Goal: Task Accomplishment & Management: Use online tool/utility

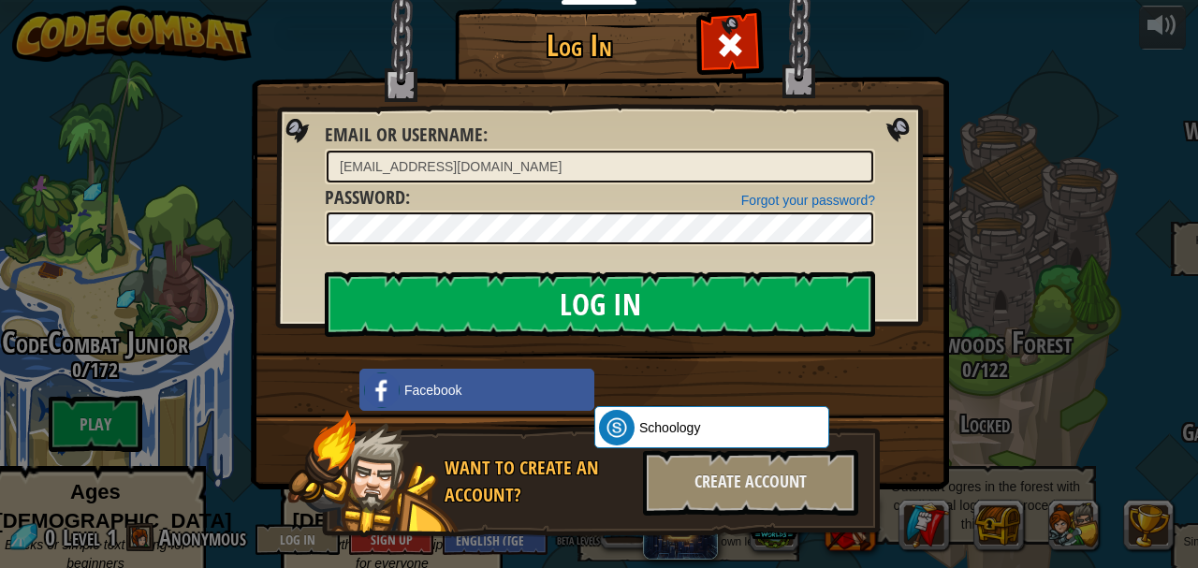
click at [599, 316] on input "Log In" at bounding box center [600, 304] width 550 height 66
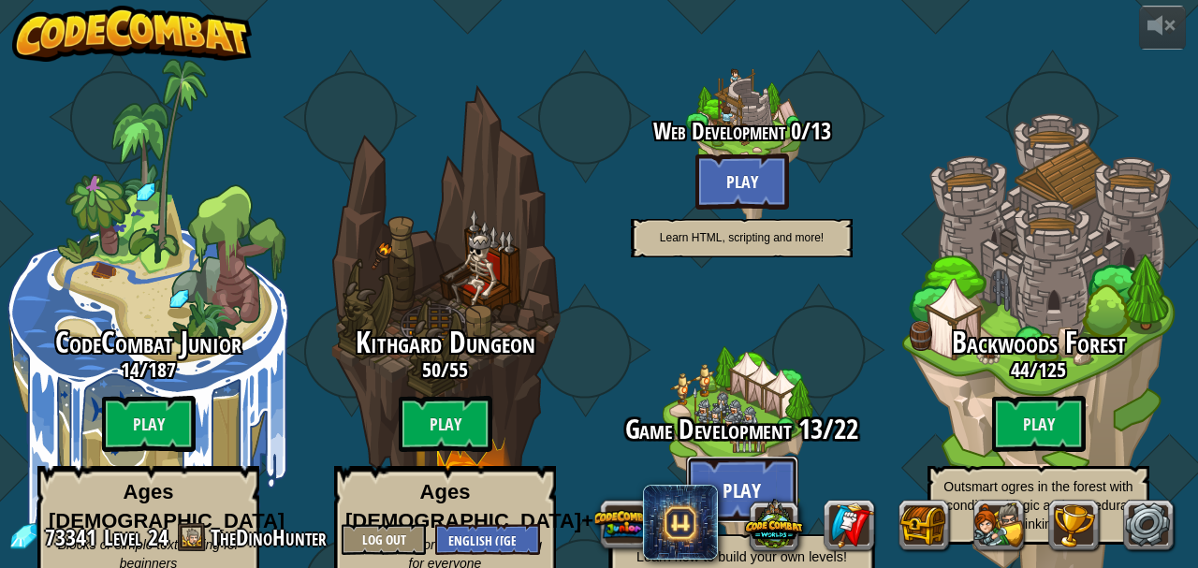
click at [720, 456] on button "Play" at bounding box center [742, 489] width 112 height 67
